Goal: Transaction & Acquisition: Purchase product/service

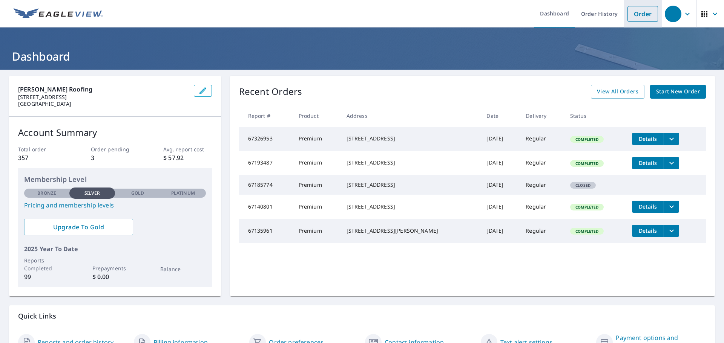
click at [648, 15] on link "Order" at bounding box center [642, 14] width 31 height 16
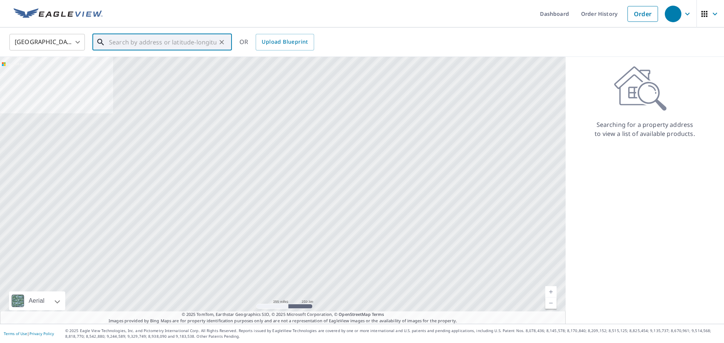
click at [184, 38] on input "text" at bounding box center [162, 42] width 107 height 21
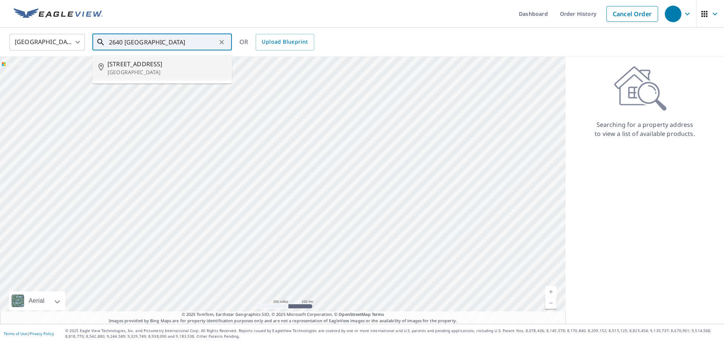
click at [117, 69] on p "[GEOGRAPHIC_DATA]" at bounding box center [166, 73] width 118 height 8
type input "[STREET_ADDRESS]"
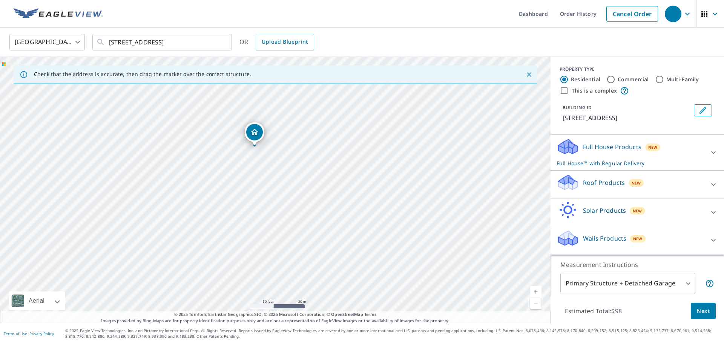
drag, startPoint x: 195, startPoint y: 155, endPoint x: 223, endPoint y: 155, distance: 28.3
click at [223, 155] on div "[STREET_ADDRESS]" at bounding box center [275, 190] width 550 height 267
click at [613, 185] on p "Roof Products" at bounding box center [604, 182] width 42 height 9
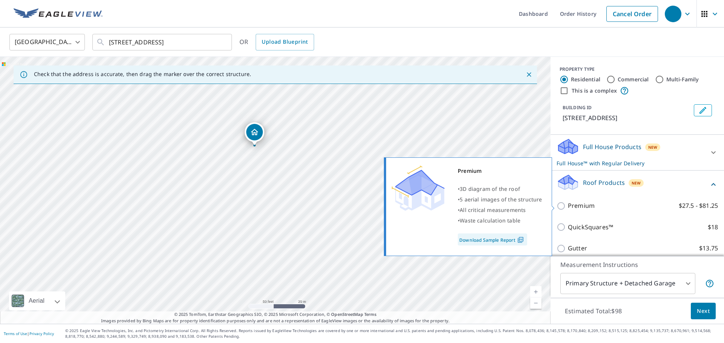
drag, startPoint x: 563, startPoint y: 207, endPoint x: 636, endPoint y: 276, distance: 100.0
click at [563, 207] on input "Premium $27.5 - $81.25" at bounding box center [561, 206] width 11 height 9
checkbox input "true"
checkbox input "false"
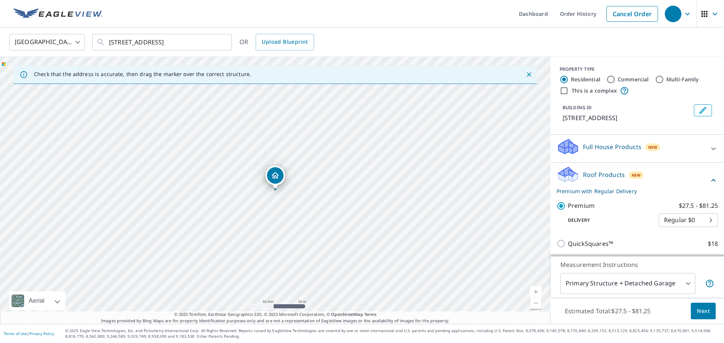
click at [687, 285] on body "Dashboard Order History Cancel Order United States [GEOGRAPHIC_DATA] ​ [STREET_…" at bounding box center [362, 171] width 724 height 343
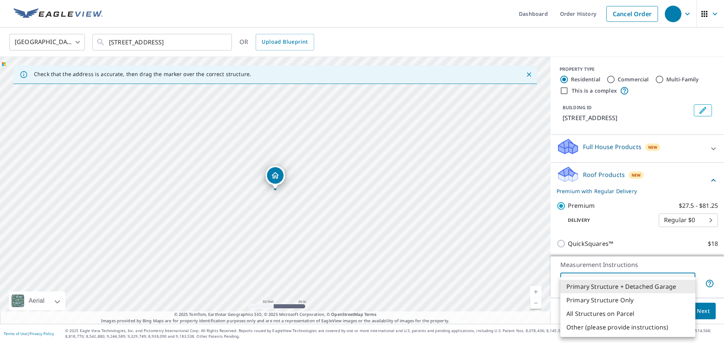
click at [670, 300] on li "Primary Structure Only" at bounding box center [627, 301] width 135 height 14
type input "2"
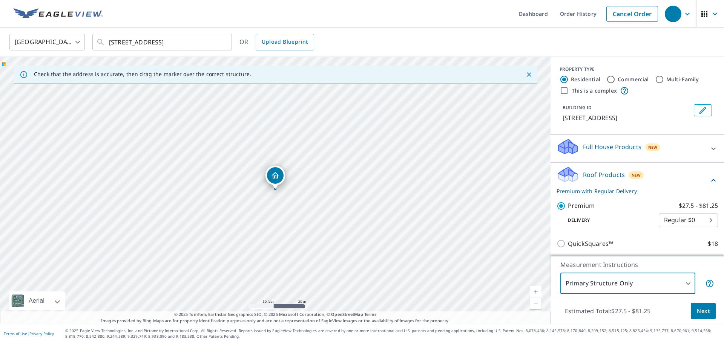
click at [697, 313] on button "Next" at bounding box center [703, 311] width 25 height 17
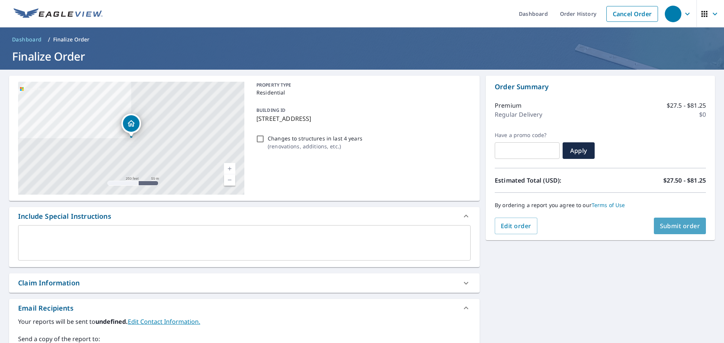
click at [687, 230] on button "Submit order" at bounding box center [680, 226] width 52 height 17
